Goal: Check status: Check status

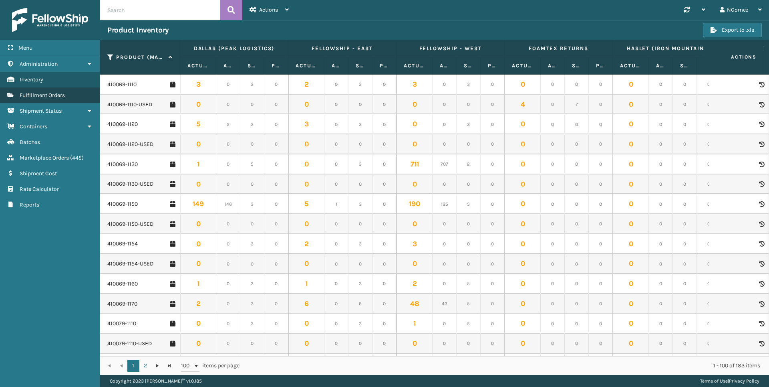
click at [64, 95] on span "Fulfillment Orders" at bounding box center [42, 95] width 45 height 7
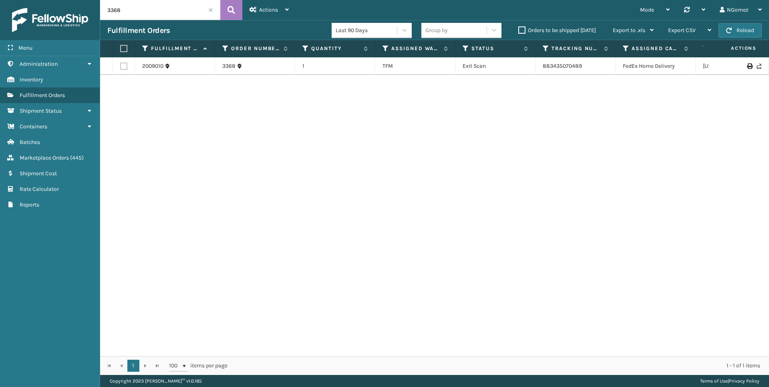
click at [182, 12] on input "3368" at bounding box center [160, 10] width 120 height 20
paste input "113-1648592-2086655"
click at [558, 65] on link "391895059945" at bounding box center [562, 66] width 38 height 7
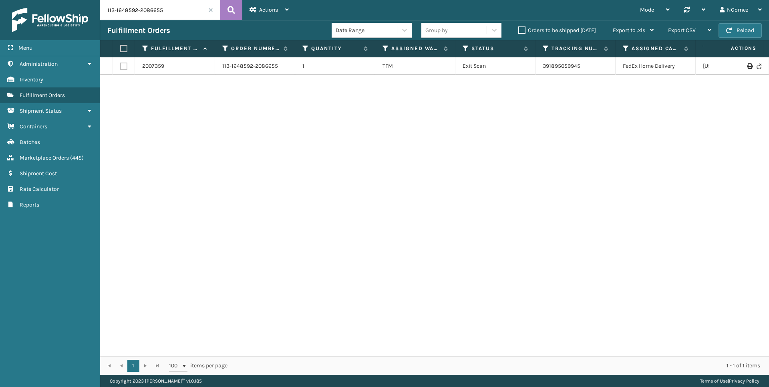
click at [155, 3] on input "113-1648592-2086655" at bounding box center [160, 10] width 120 height 20
click at [155, 4] on input "113-1648592-2086655" at bounding box center [160, 10] width 120 height 20
paste input "8743722-3119423"
click at [565, 67] on link "391206834420" at bounding box center [562, 66] width 38 height 7
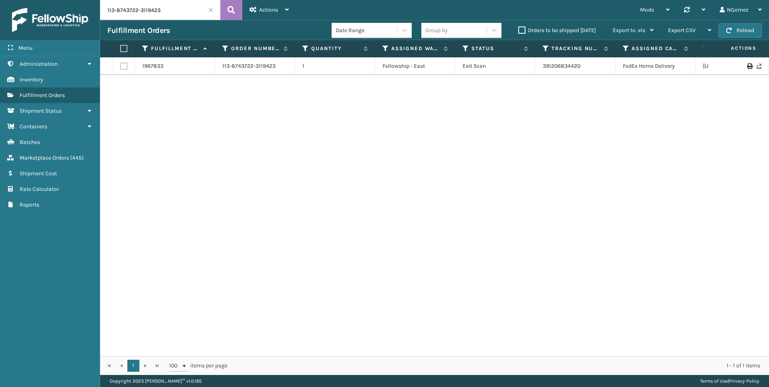
click at [135, 8] on input "113-8743722-3119423" at bounding box center [160, 10] width 120 height 20
paste input "4-7211887-6185047"
type input "114-7211887-6185047"
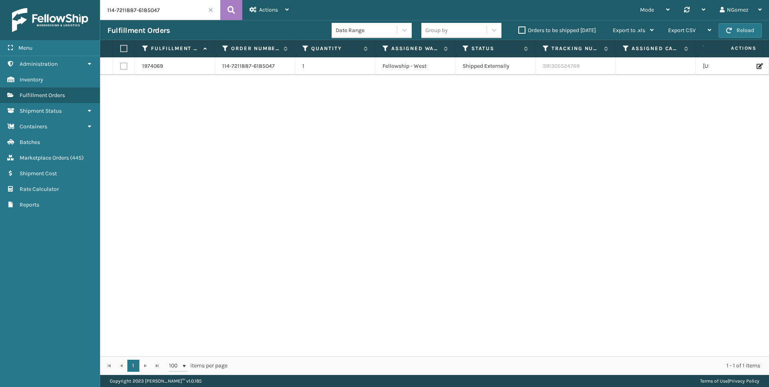
click at [478, 64] on td "Shipped Externally" at bounding box center [496, 66] width 80 height 18
click at [246, 67] on link "114-7211887-6185047" at bounding box center [248, 66] width 53 height 8
